Goal: Complete application form

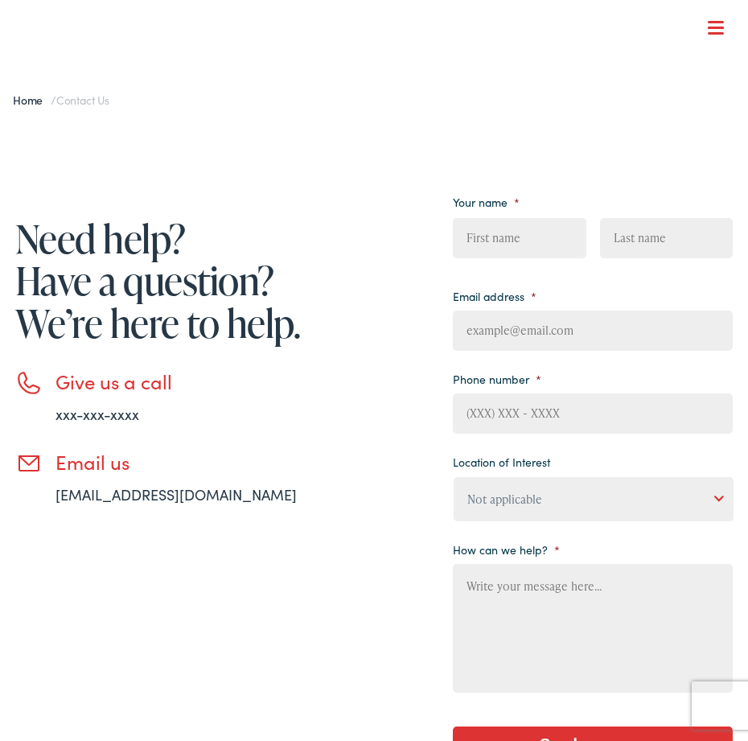
type input "MXoVXpJTQZub"
type input "SpmdIJJnbfSCHF"
type input "[EMAIL_ADDRESS][DOMAIN_NAME]"
type input "FHaqMBgnraBKhnzA"
type input "IyUoqQqbFSPx"
